Goal: Information Seeking & Learning: Learn about a topic

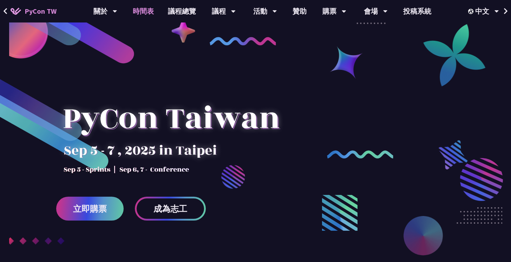
click at [143, 11] on link "時間表" at bounding box center [143, 11] width 35 height 22
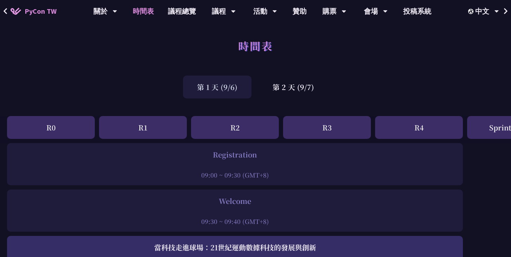
click at [229, 88] on div "第 1 天 (9/6)" at bounding box center [217, 87] width 68 height 23
click at [301, 89] on div "第 2 天 (9/7)" at bounding box center [293, 87] width 70 height 23
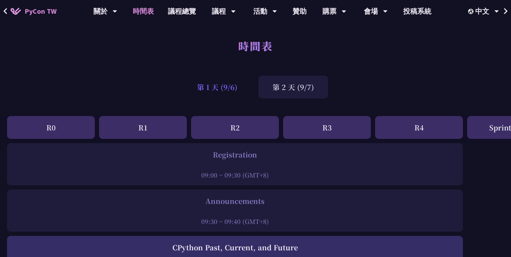
click at [218, 87] on div "第 1 天 (9/6)" at bounding box center [217, 87] width 68 height 23
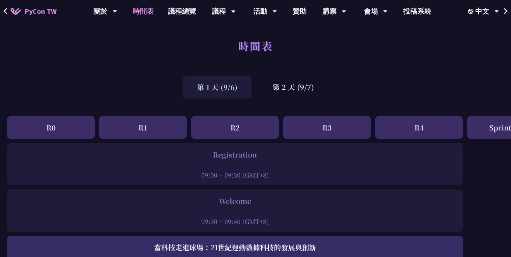
click at [220, 91] on div "第 1 天 (9/6)" at bounding box center [217, 87] width 68 height 23
click at [290, 91] on div "第 2 天 (9/7)" at bounding box center [293, 87] width 70 height 23
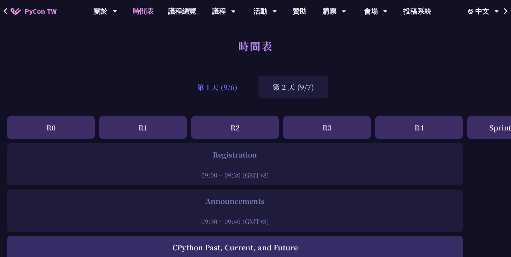
click at [241, 84] on div "第 1 天 (9/6)" at bounding box center [217, 87] width 68 height 23
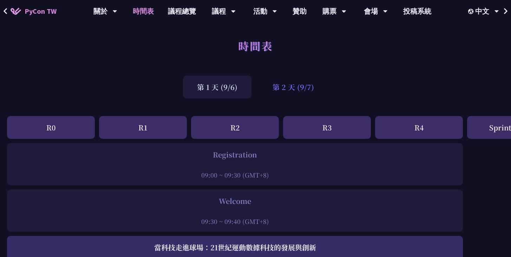
click at [289, 86] on div "第 2 天 (9/7)" at bounding box center [293, 87] width 70 height 23
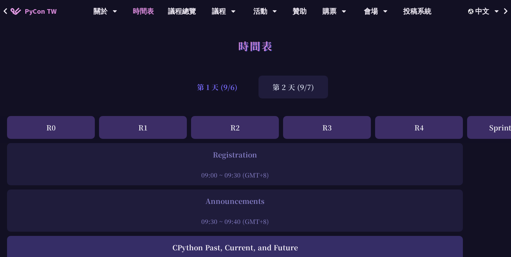
click at [225, 86] on div "第 1 天 (9/6)" at bounding box center [217, 87] width 68 height 23
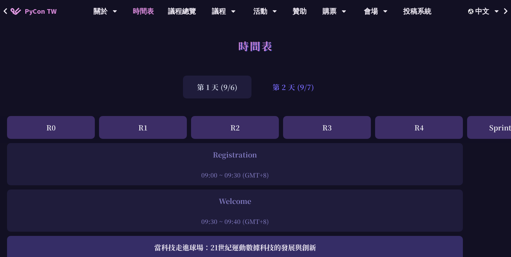
click at [328, 93] on div "第 2 天 (9/7)" at bounding box center [293, 87] width 70 height 23
